Goal: Navigation & Orientation: Find specific page/section

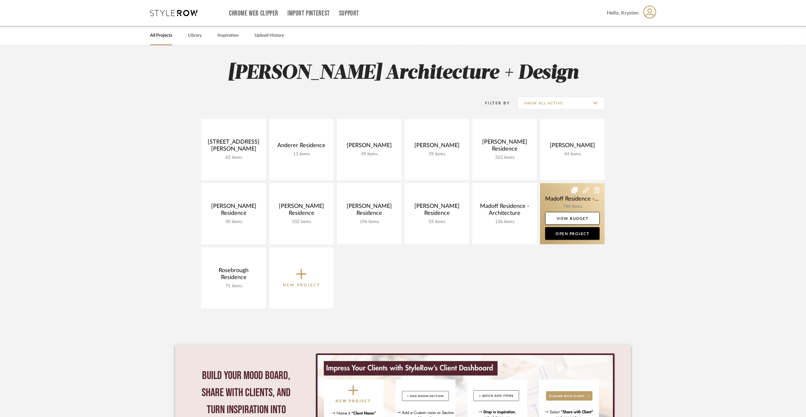
click at [563, 202] on link at bounding box center [572, 213] width 65 height 61
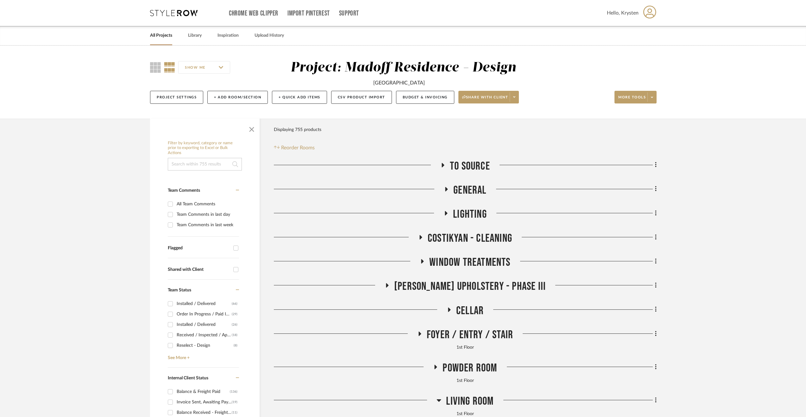
click at [455, 236] on span "Costikyan - Cleaning" at bounding box center [469, 239] width 84 height 14
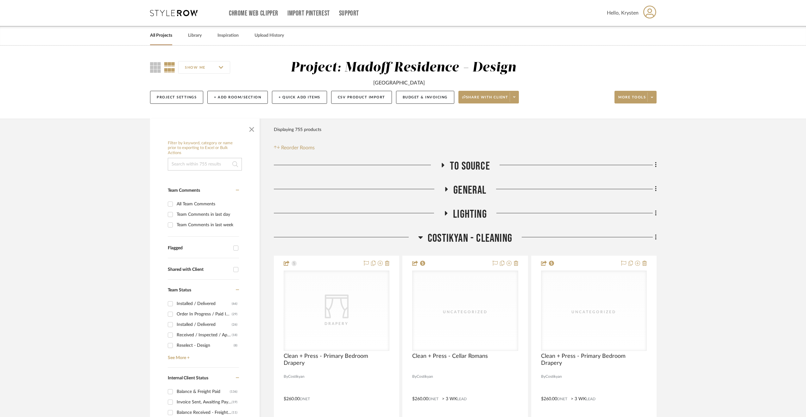
click at [455, 236] on span "Costikyan - Cleaning" at bounding box center [469, 239] width 84 height 14
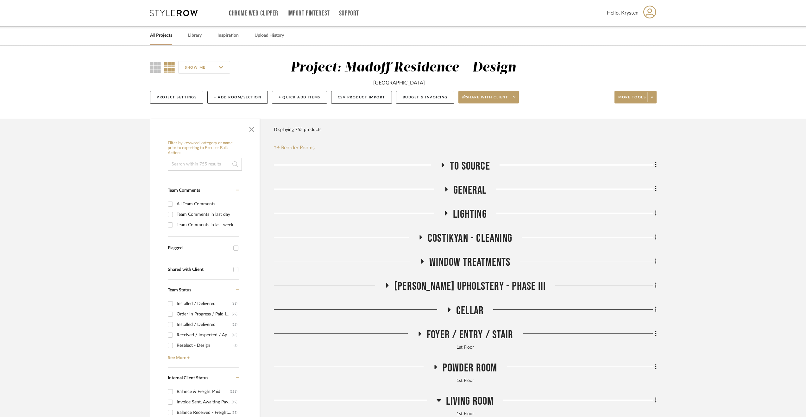
click at [456, 211] on span "Lighting" at bounding box center [470, 215] width 34 height 14
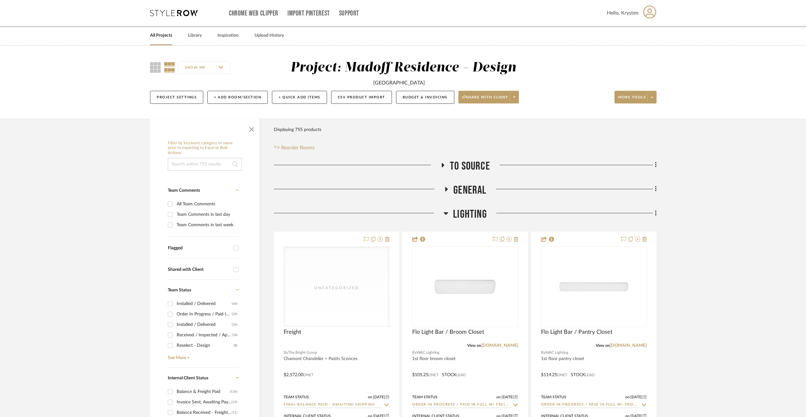
click at [457, 210] on span "Lighting" at bounding box center [470, 215] width 34 height 14
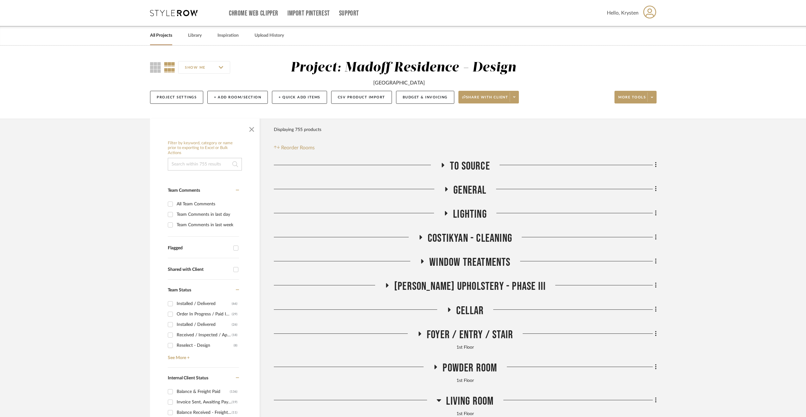
click at [461, 189] on span "General" at bounding box center [469, 191] width 33 height 14
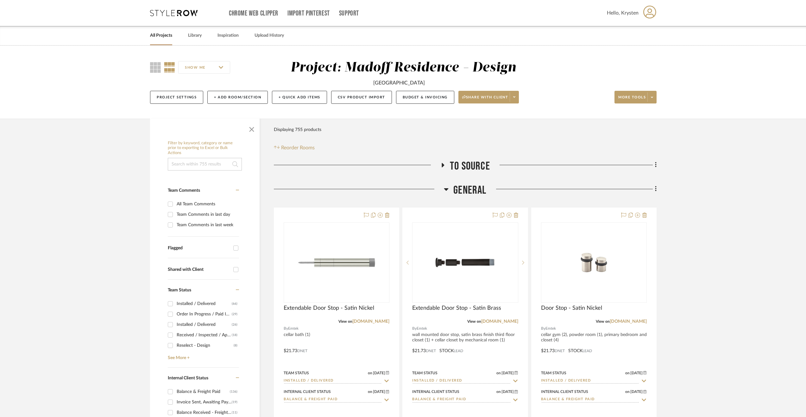
click at [460, 189] on span "General" at bounding box center [469, 191] width 33 height 14
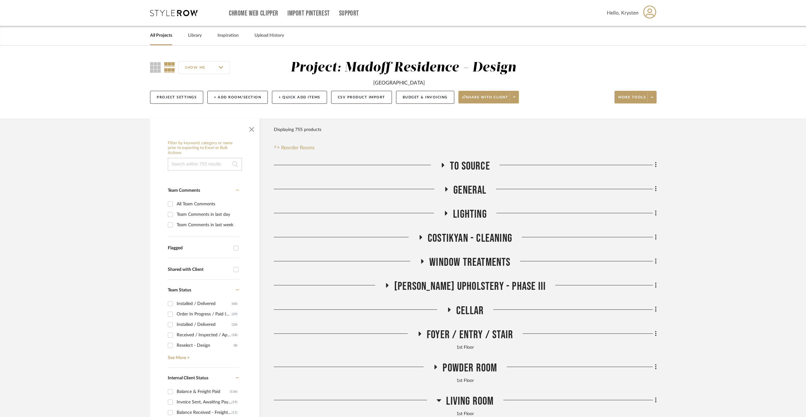
click at [461, 259] on span "Window Treatments" at bounding box center [469, 263] width 81 height 14
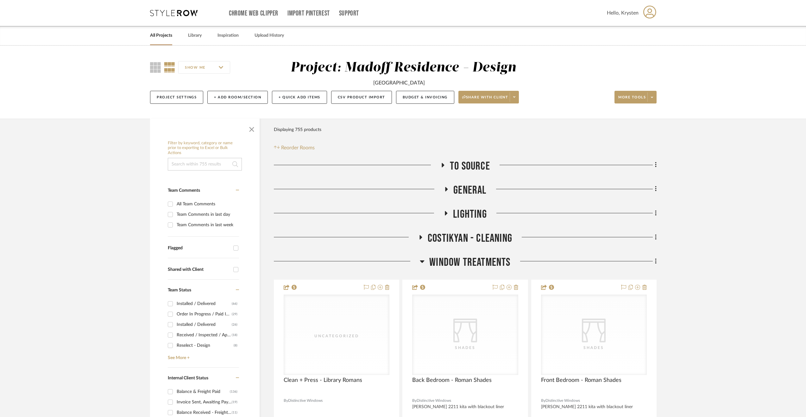
click at [461, 257] on span "Window Treatments" at bounding box center [469, 263] width 81 height 14
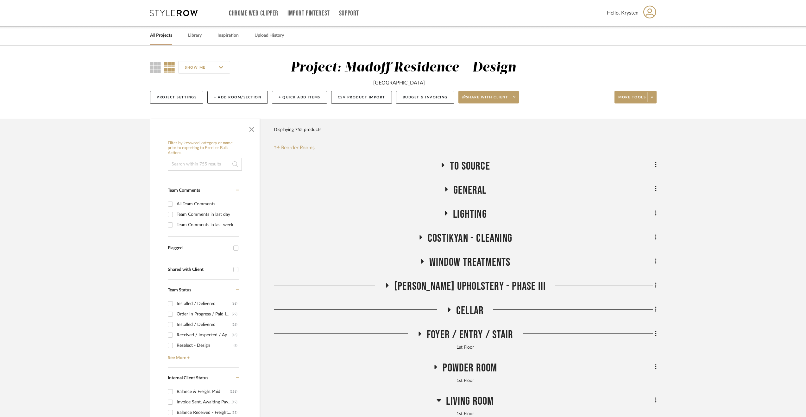
click at [453, 236] on span "Costikyan - Cleaning" at bounding box center [469, 239] width 84 height 14
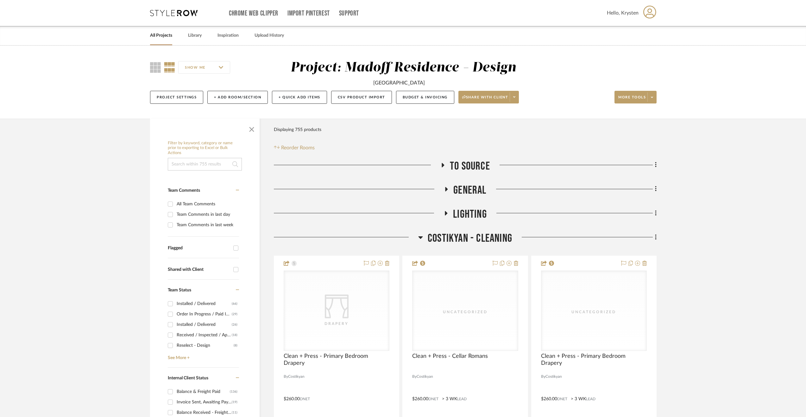
click at [454, 235] on span "Costikyan - Cleaning" at bounding box center [469, 239] width 84 height 14
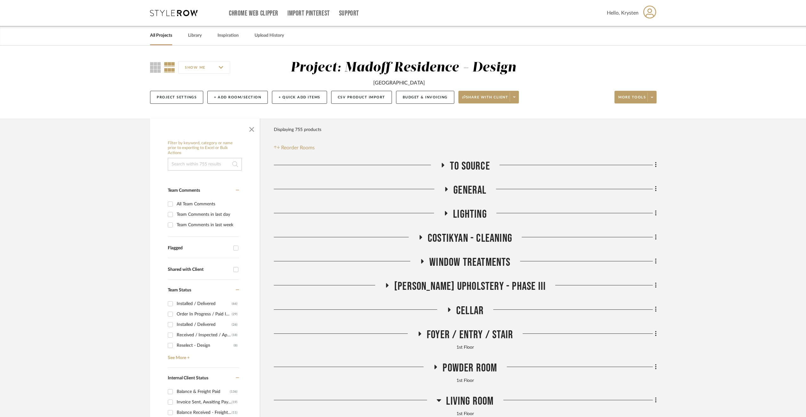
click at [472, 312] on span "Cellar" at bounding box center [470, 311] width 28 height 14
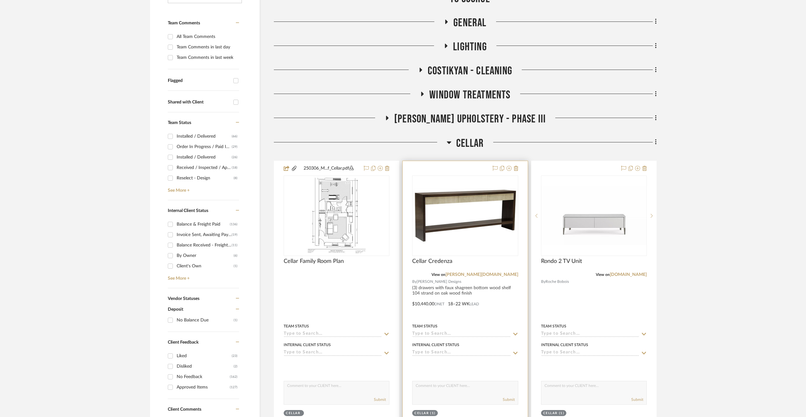
scroll to position [221, 0]
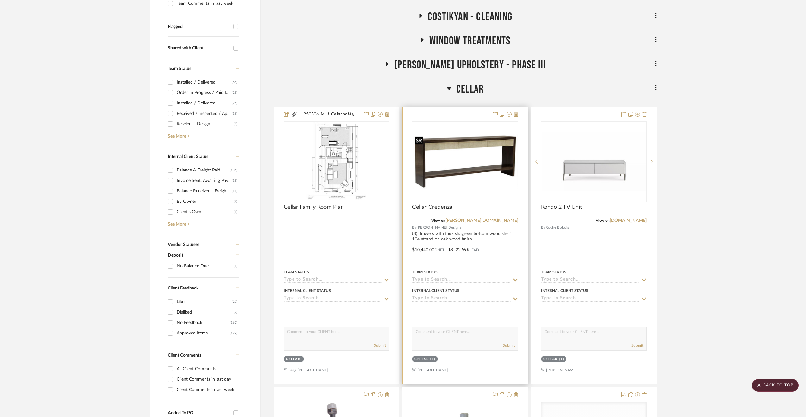
click at [476, 173] on img "0" at bounding box center [465, 161] width 104 height 55
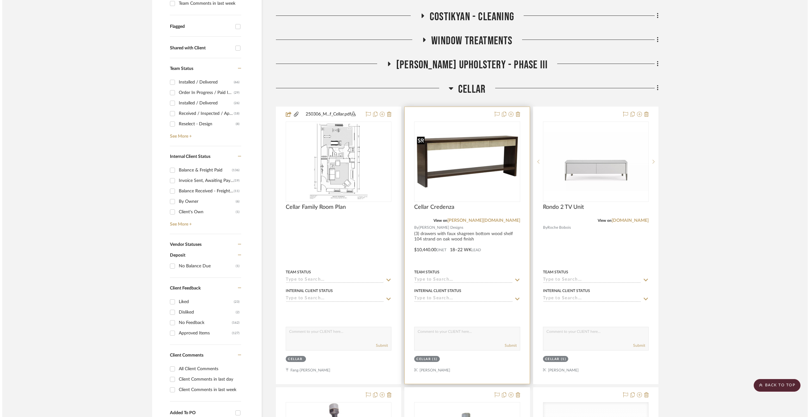
scroll to position [0, 0]
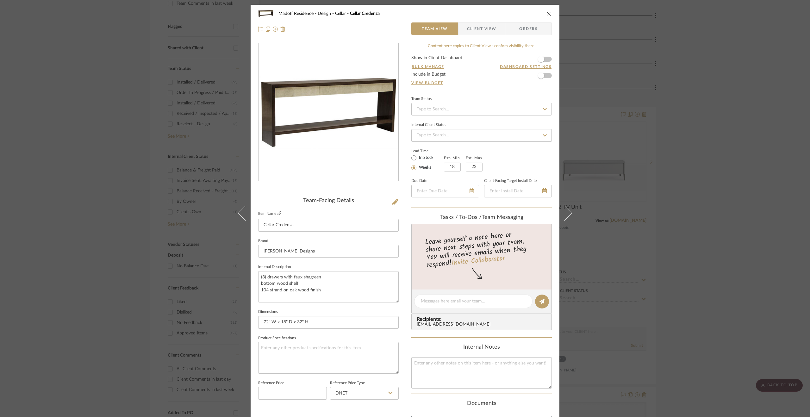
click at [277, 211] on link at bounding box center [279, 213] width 4 height 5
